Goal: Transaction & Acquisition: Purchase product/service

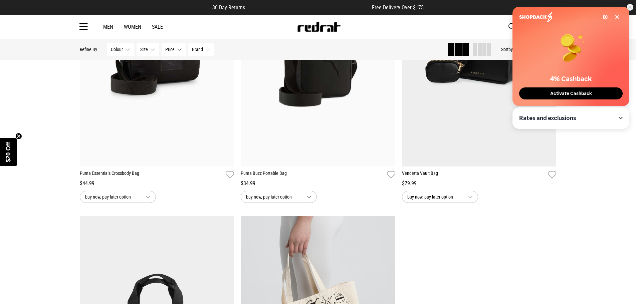
click at [617, 14] on div "Settings" at bounding box center [569, 17] width 101 height 10
click at [621, 15] on div "Settings 4% Cashback Activate Cashback" at bounding box center [570, 56] width 117 height 99
click at [617, 19] on icon at bounding box center [617, 16] width 5 height 5
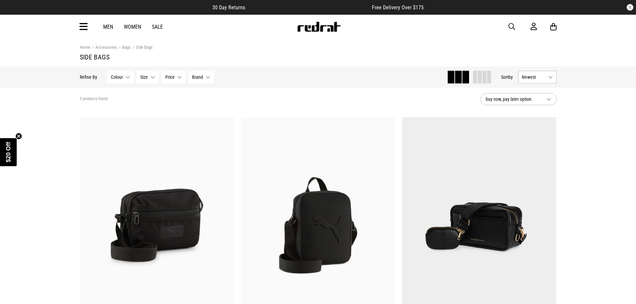
click at [314, 25] on img at bounding box center [319, 27] width 44 height 10
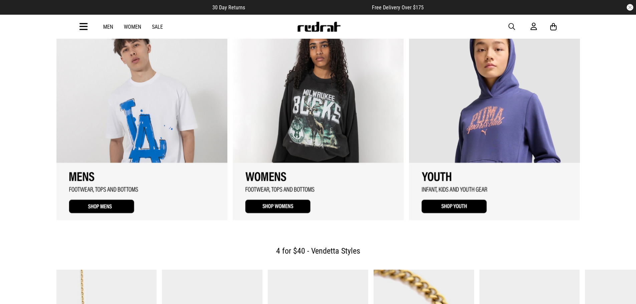
scroll to position [935, 0]
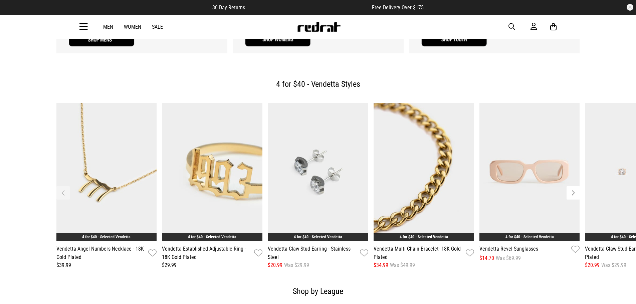
click at [572, 186] on button "Next slide" at bounding box center [573, 192] width 13 height 13
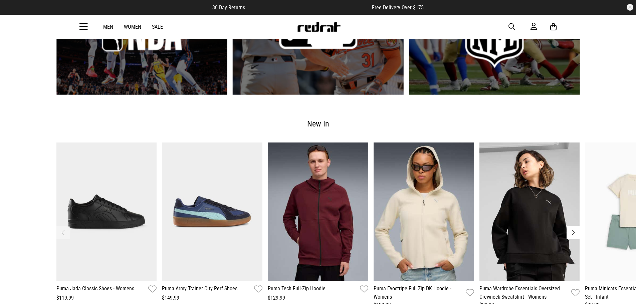
scroll to position [1335, 0]
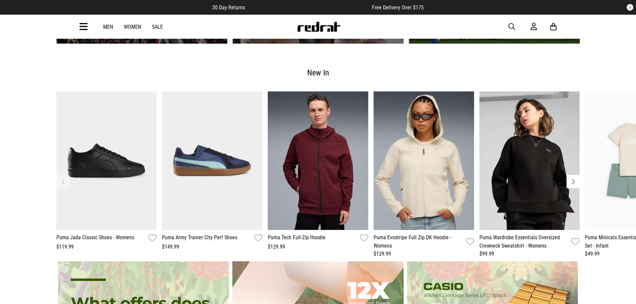
click at [577, 175] on button "Next slide" at bounding box center [573, 181] width 13 height 13
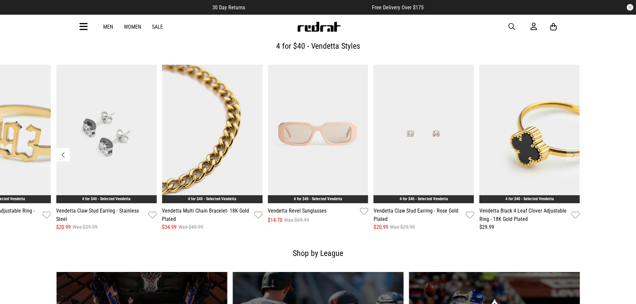
scroll to position [1002, 0]
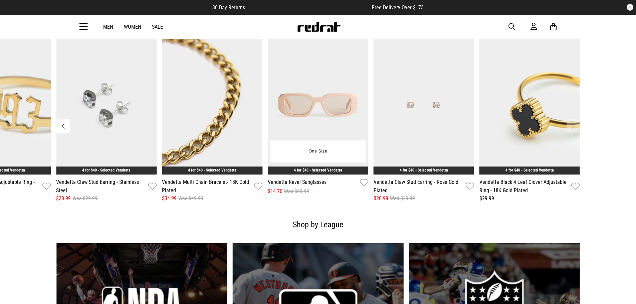
click at [323, 88] on img "5 / 7" at bounding box center [318, 105] width 100 height 139
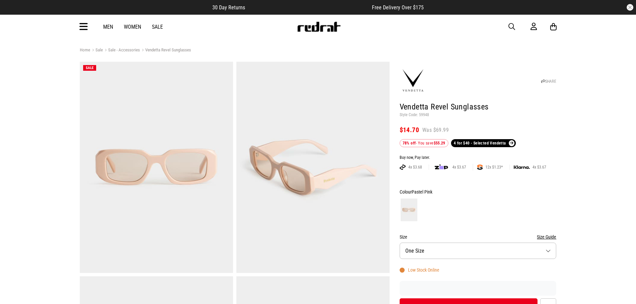
click at [85, 25] on icon at bounding box center [83, 26] width 8 height 11
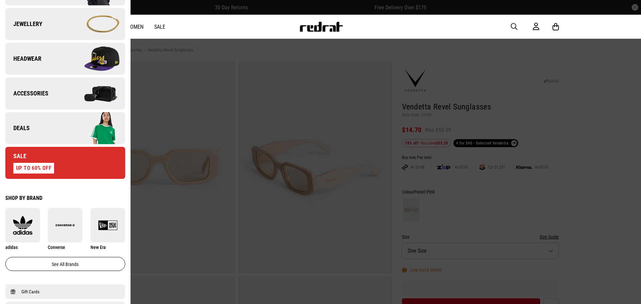
scroll to position [200, 0]
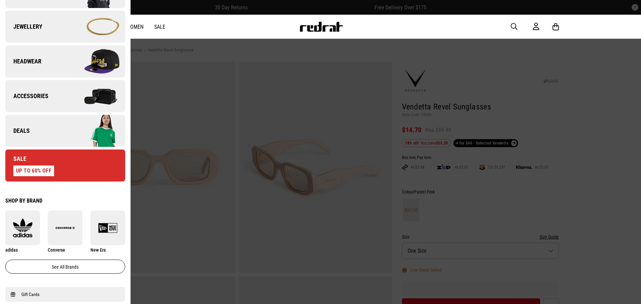
click at [38, 95] on span "Accessories" at bounding box center [26, 96] width 43 height 8
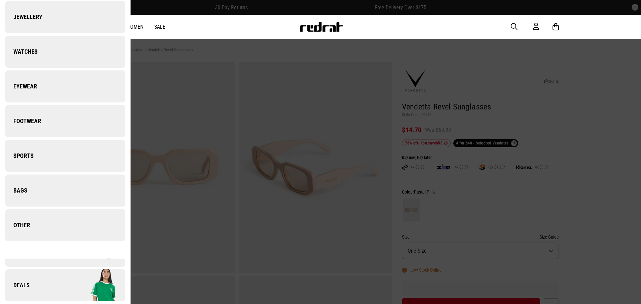
scroll to position [0, 0]
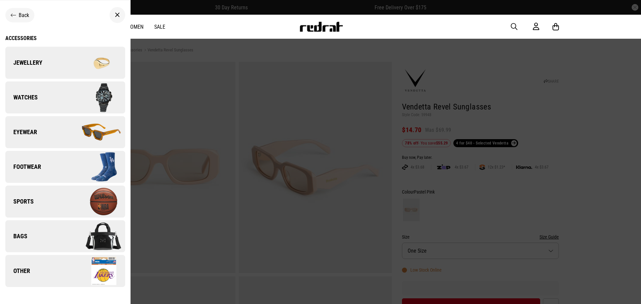
click at [29, 129] on span "Eyewear" at bounding box center [21, 132] width 32 height 8
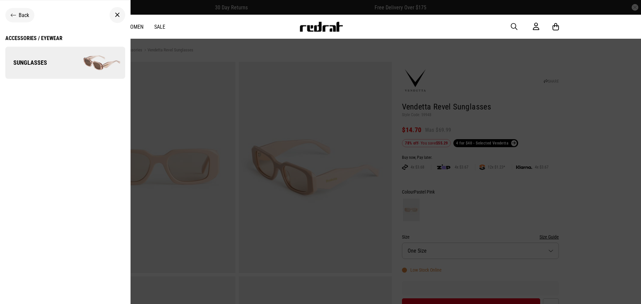
click at [35, 64] on span "Sunglasses" at bounding box center [26, 63] width 42 height 8
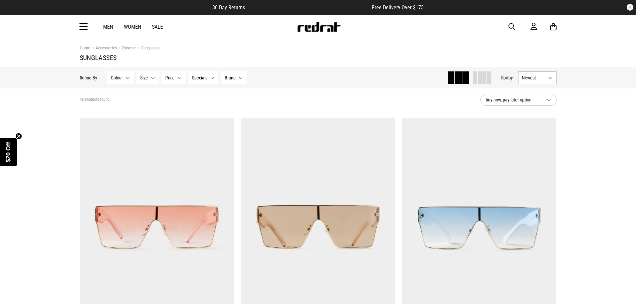
click at [543, 80] on span "Newest" at bounding box center [534, 77] width 24 height 5
click at [543, 116] on li "Price (Lowest)" at bounding box center [537, 114] width 38 height 12
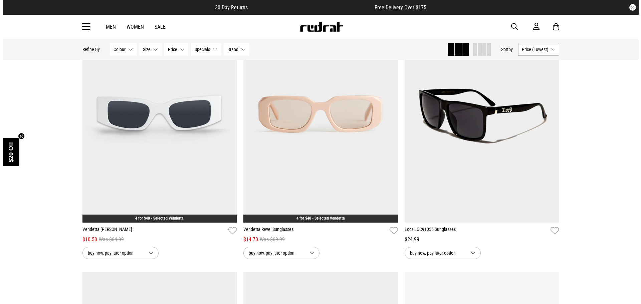
scroll to position [134, 0]
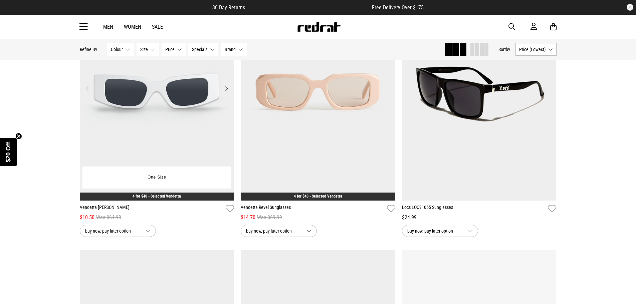
click at [226, 91] on button "Next" at bounding box center [226, 88] width 8 height 8
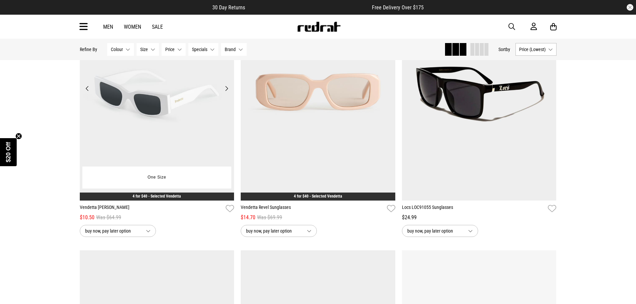
click at [226, 91] on button "Next" at bounding box center [226, 88] width 8 height 8
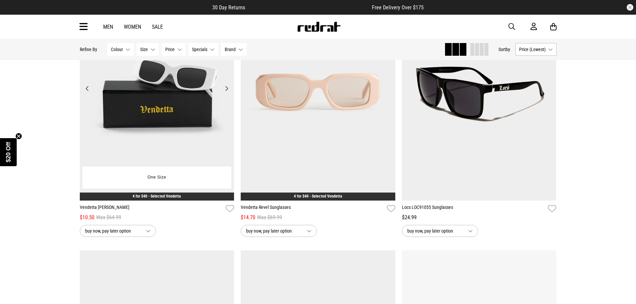
click at [226, 91] on button "Next" at bounding box center [226, 88] width 8 height 8
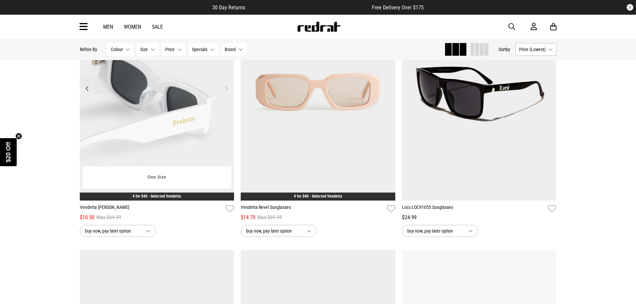
click at [226, 91] on button "Next" at bounding box center [226, 88] width 8 height 8
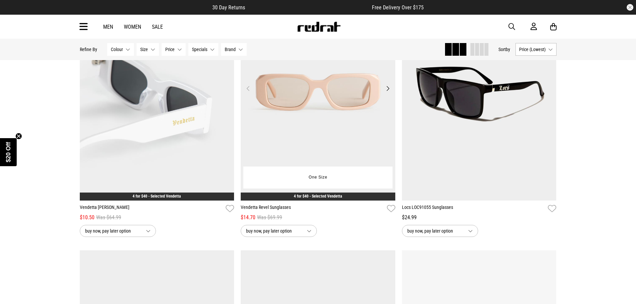
click at [387, 89] on button "Next" at bounding box center [388, 88] width 8 height 8
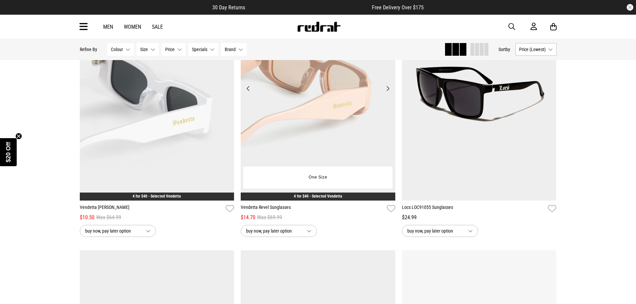
click at [387, 89] on button "Next" at bounding box center [388, 88] width 8 height 8
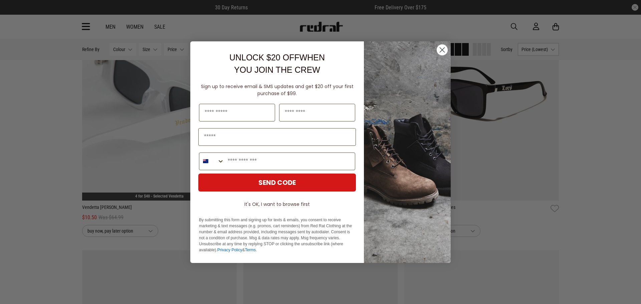
click at [443, 48] on icon "Close dialog" at bounding box center [442, 49] width 5 height 5
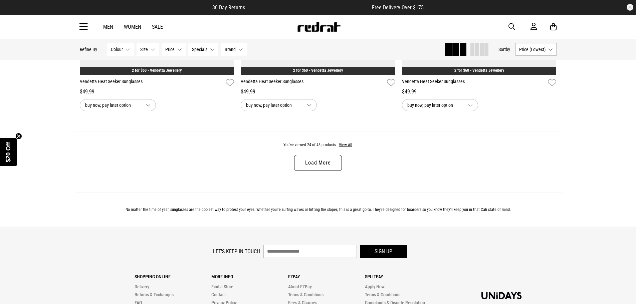
scroll to position [2170, 0]
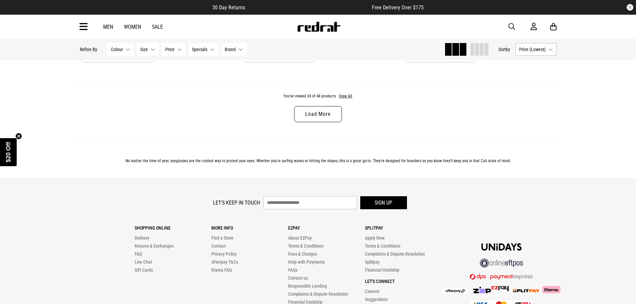
click at [321, 118] on link "Load More" at bounding box center [317, 114] width 47 height 16
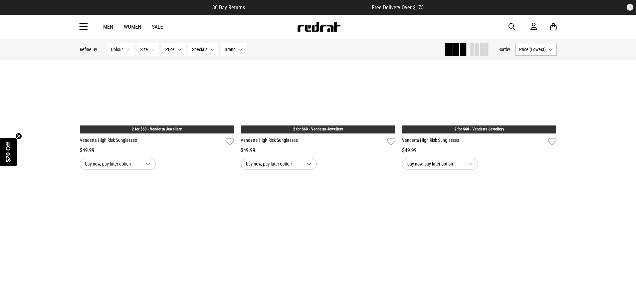
scroll to position [2637, 0]
